Goal: Information Seeking & Learning: Learn about a topic

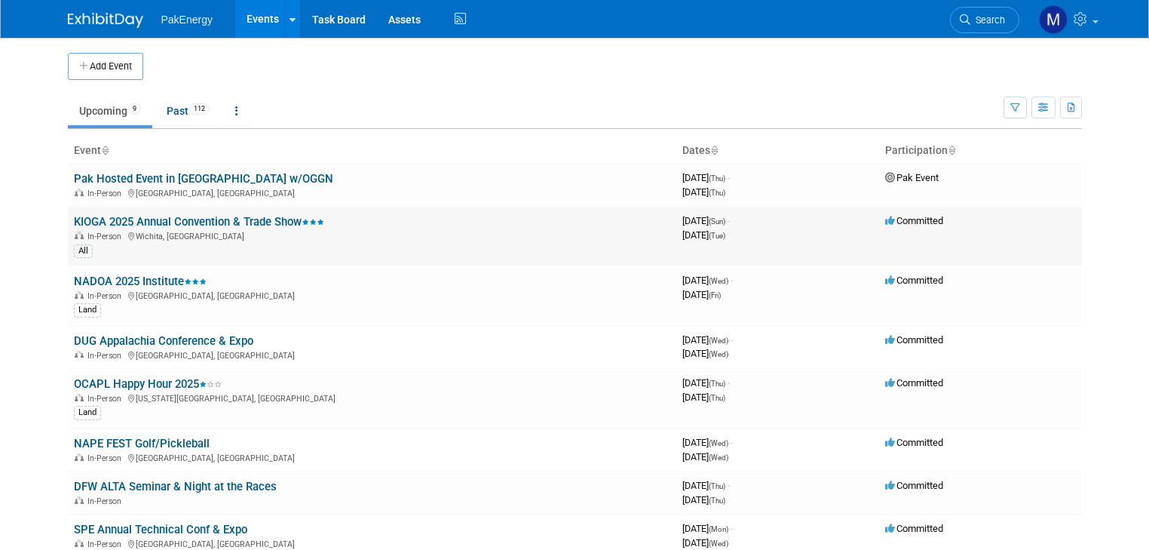
click at [253, 220] on link "KIOGA 2025 Annual Convention & Trade Show" at bounding box center [199, 222] width 250 height 14
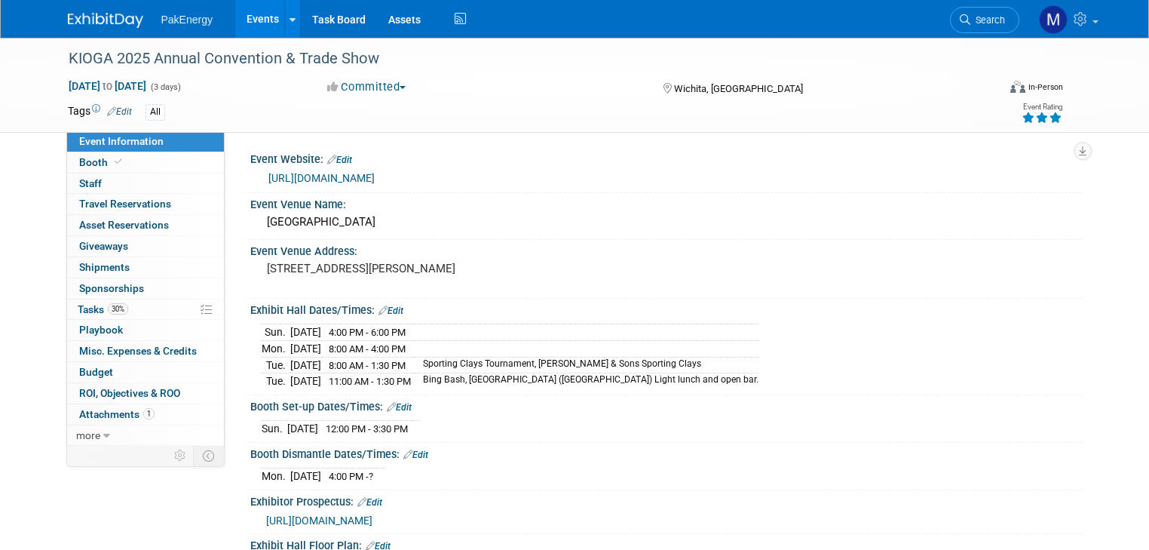
click at [375, 174] on link "[URL][DOMAIN_NAME]" at bounding box center [321, 178] width 106 height 12
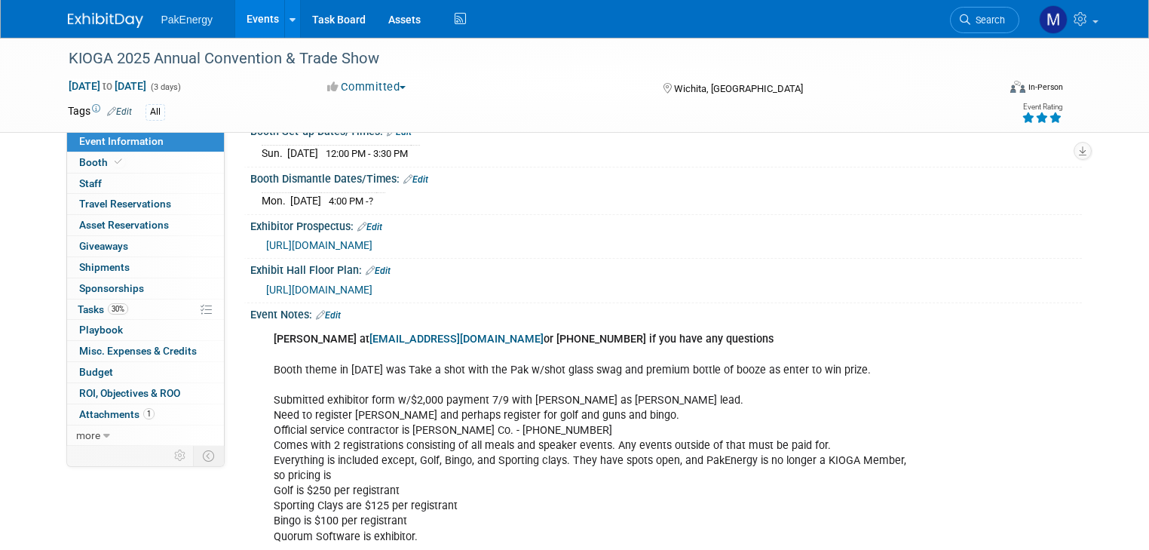
scroll to position [292, 0]
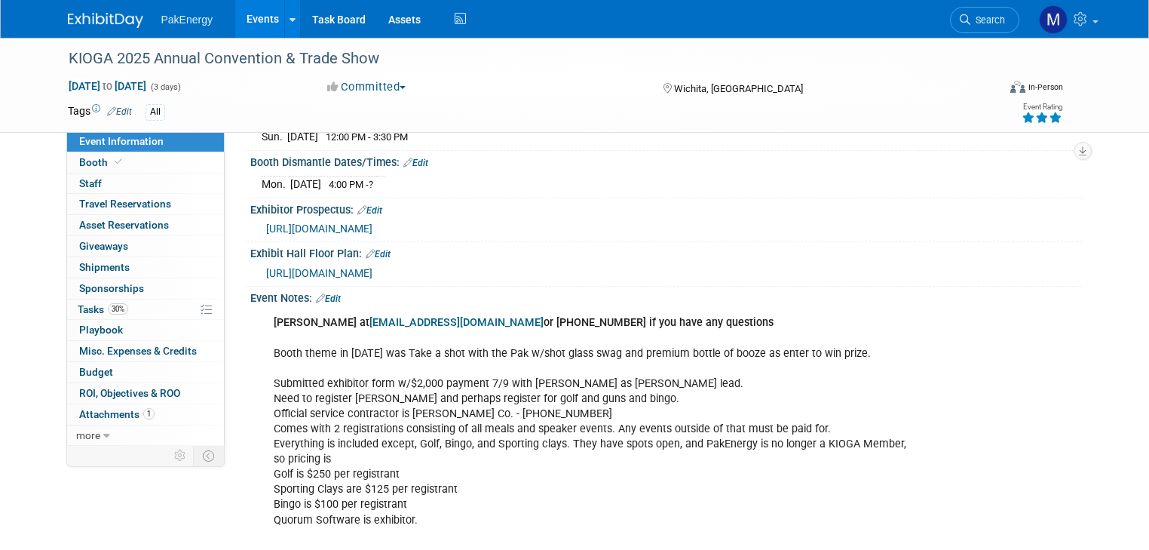
click at [372, 267] on span "[URL][DOMAIN_NAME]" at bounding box center [319, 273] width 106 height 12
click at [72, 155] on link "Booth" at bounding box center [145, 162] width 157 height 20
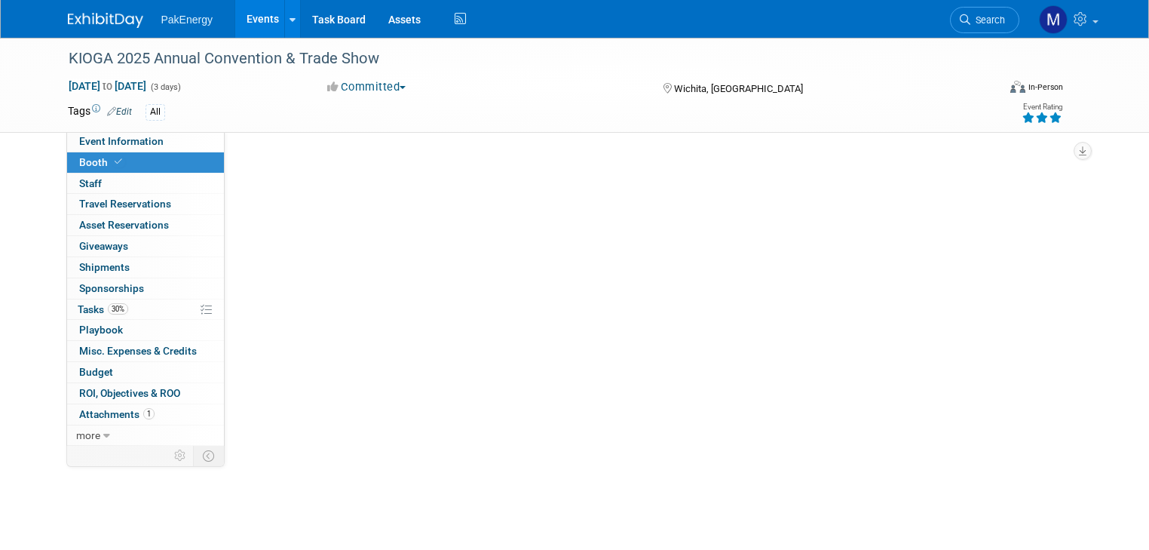
scroll to position [0, 0]
